Goal: Book appointment/travel/reservation

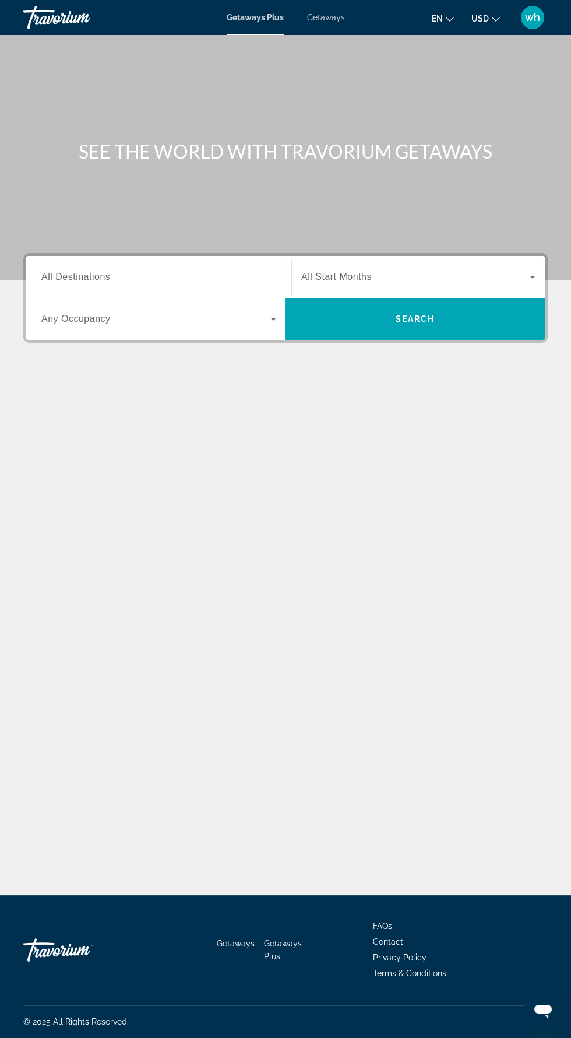
click at [329, 13] on span "Getaways" at bounding box center [326, 17] width 38 height 9
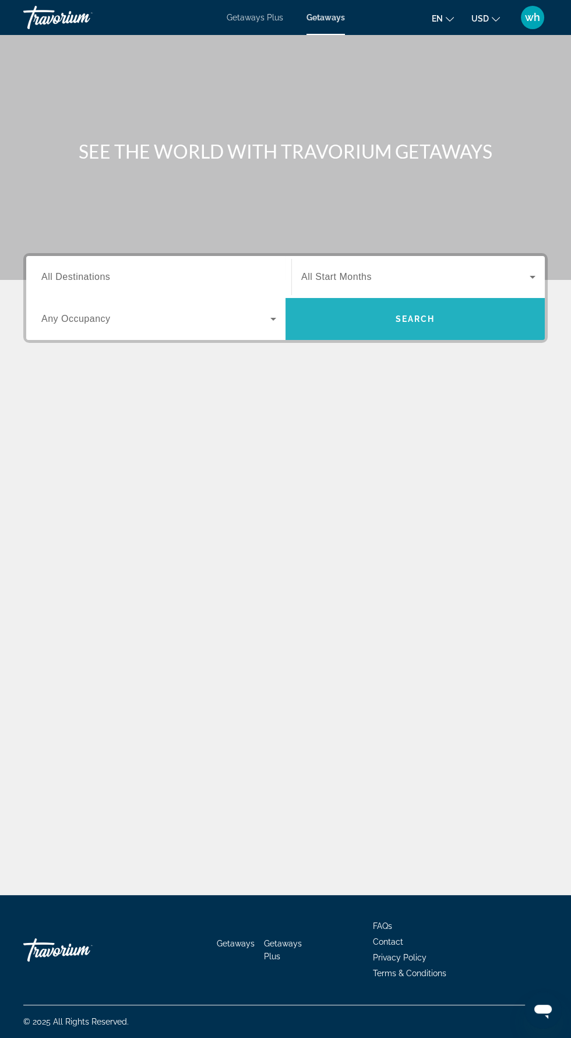
click at [402, 318] on span "Search" at bounding box center [416, 318] width 40 height 9
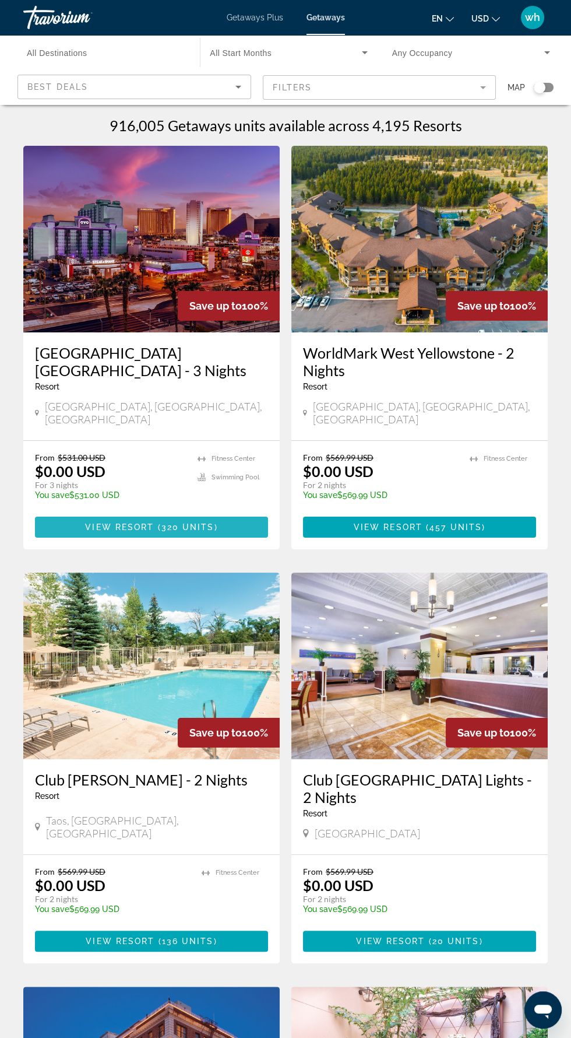
click at [215, 522] on span "( 320 units )" at bounding box center [186, 526] width 64 height 9
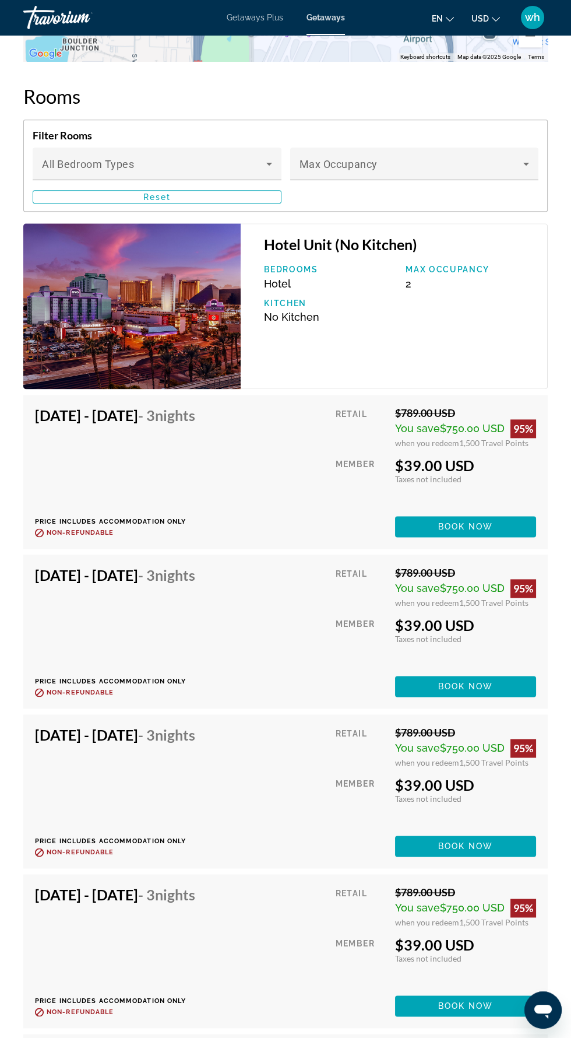
scroll to position [2085, 0]
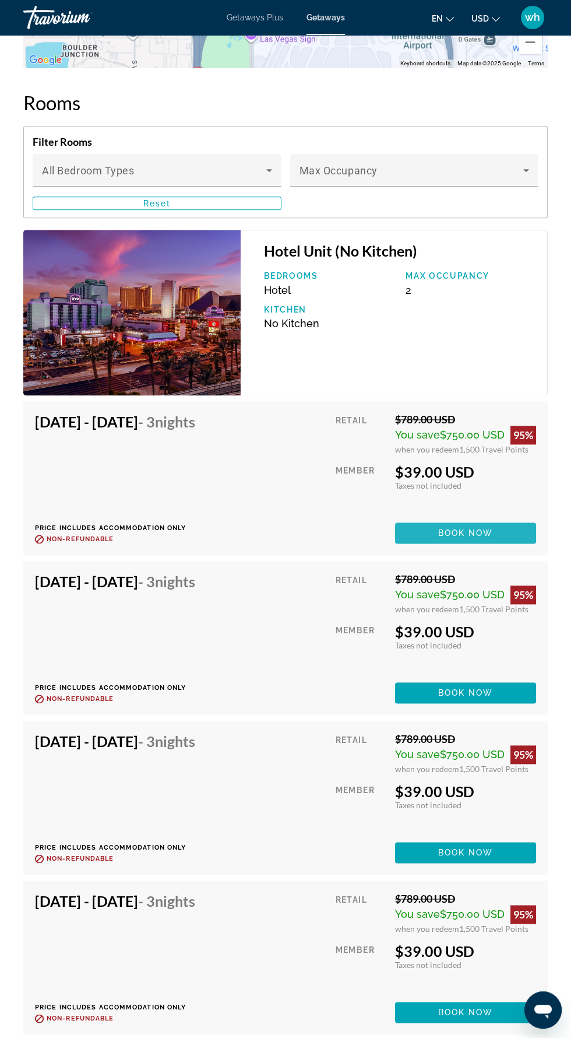
click at [505, 522] on span "Main content" at bounding box center [465, 533] width 141 height 28
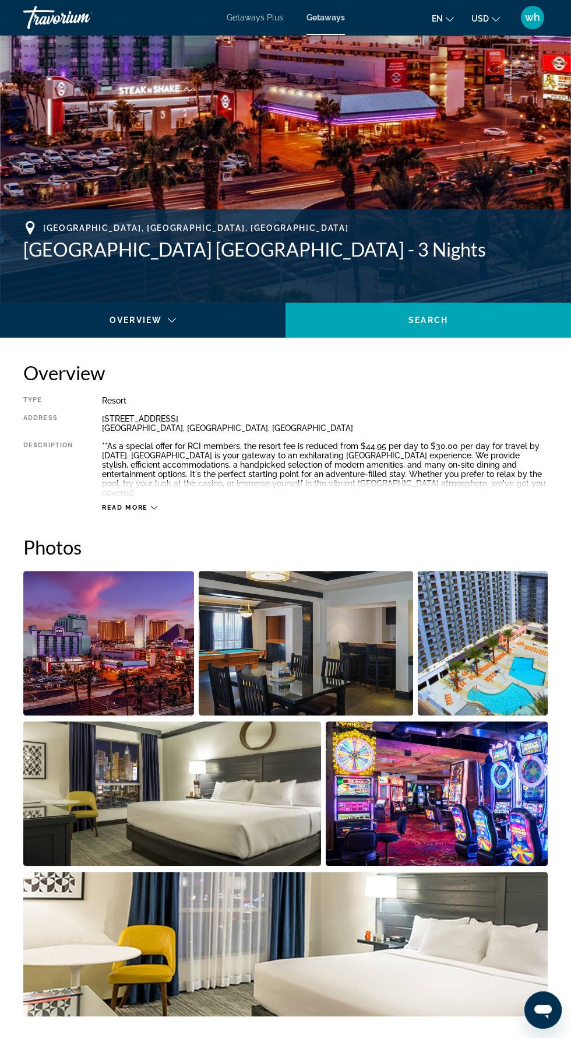
scroll to position [294, 0]
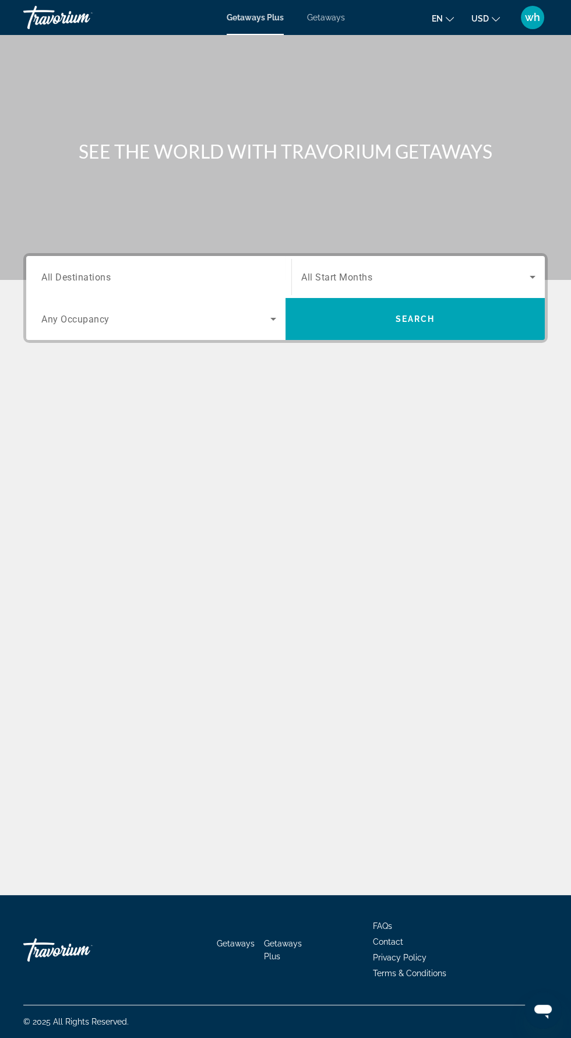
click at [540, 16] on span "wh" at bounding box center [532, 18] width 15 height 12
